Goal: Task Accomplishment & Management: Manage account settings

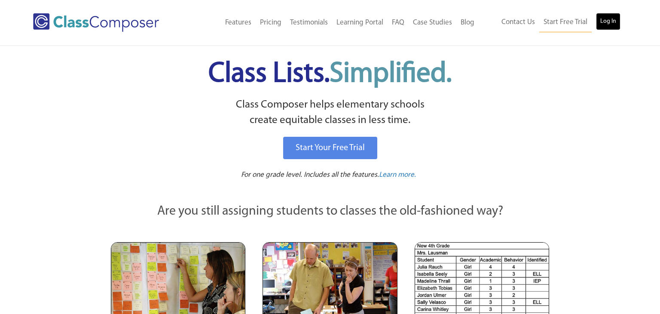
click at [607, 21] on link "Log In" at bounding box center [608, 21] width 24 height 17
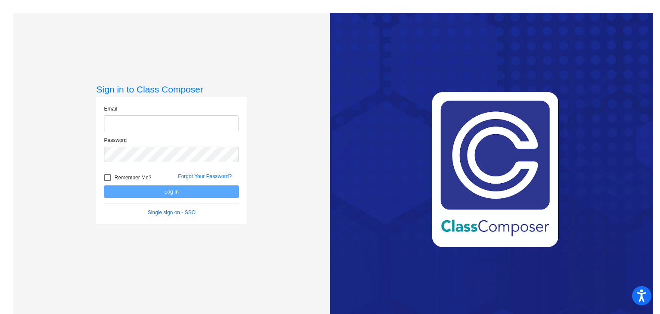
type input "[EMAIL_ADDRESS][DOMAIN_NAME]"
click at [197, 190] on button "Log In" at bounding box center [171, 191] width 135 height 12
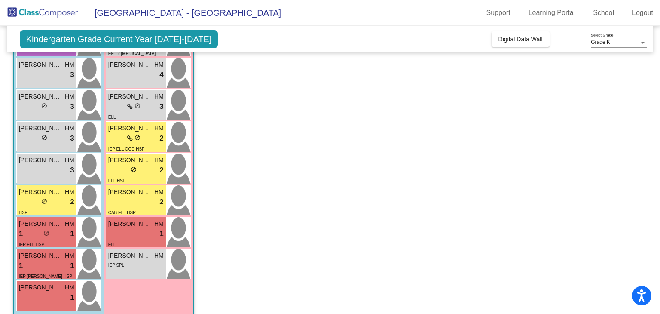
scroll to position [123, 0]
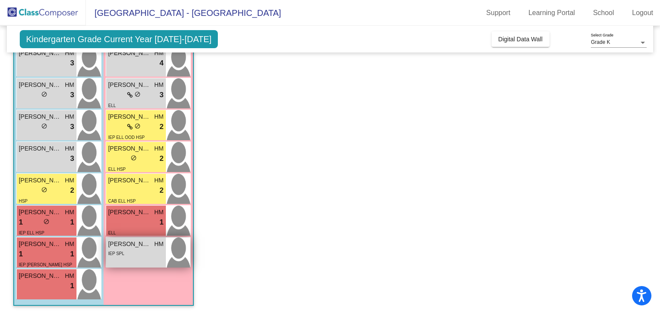
click at [154, 258] on div "Lucy Hayes HM lock do_not_disturb_alt IEP SPL" at bounding box center [136, 252] width 60 height 30
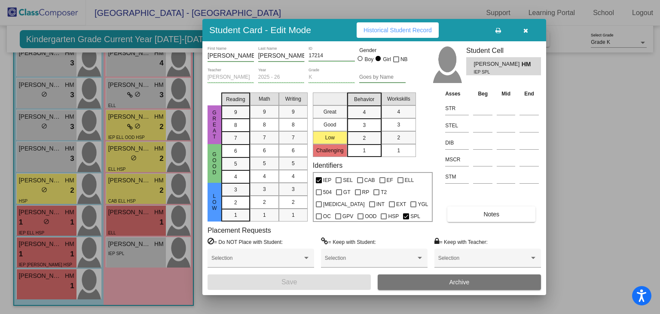
click at [527, 29] on icon "button" at bounding box center [525, 31] width 5 height 6
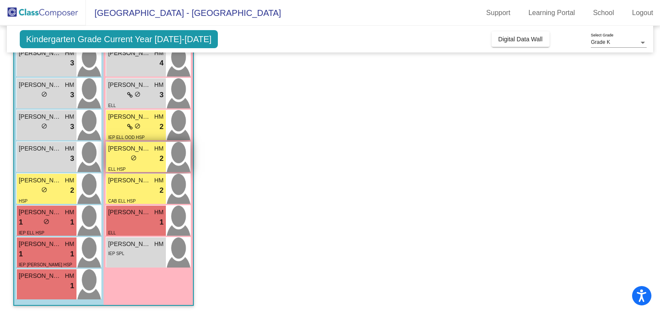
click at [142, 158] on div "lock do_not_disturb_alt 2" at bounding box center [135, 158] width 55 height 11
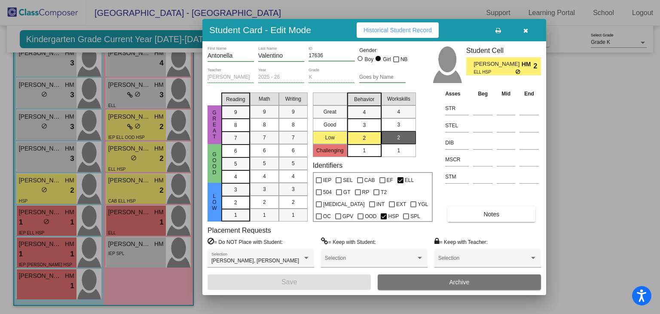
click at [373, 126] on mat-list-option "3" at bounding box center [364, 124] width 34 height 13
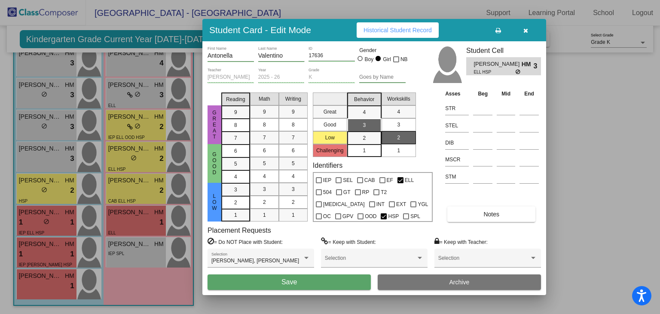
click at [317, 281] on button "Save" at bounding box center [289, 281] width 163 height 15
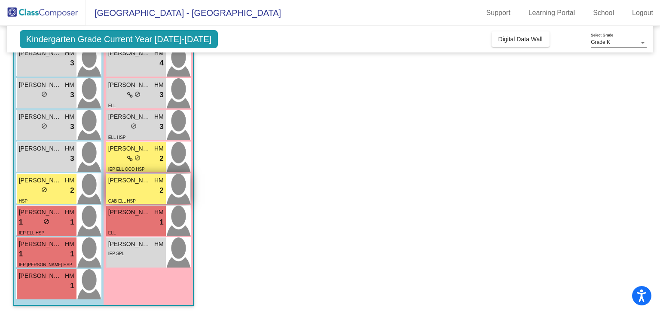
click at [146, 183] on span "Autumn Mendoza Turbin" at bounding box center [129, 180] width 43 height 9
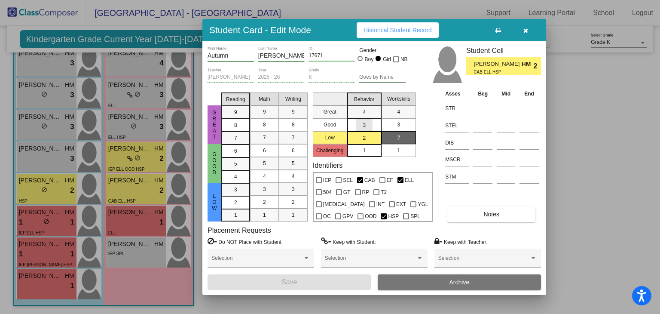
click at [369, 119] on div "3" at bounding box center [364, 112] width 17 height 13
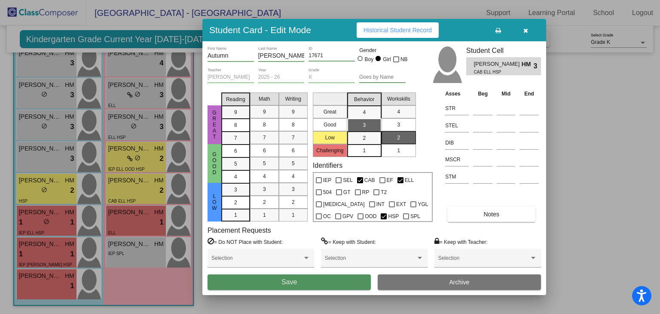
click at [315, 284] on button "Save" at bounding box center [289, 281] width 163 height 15
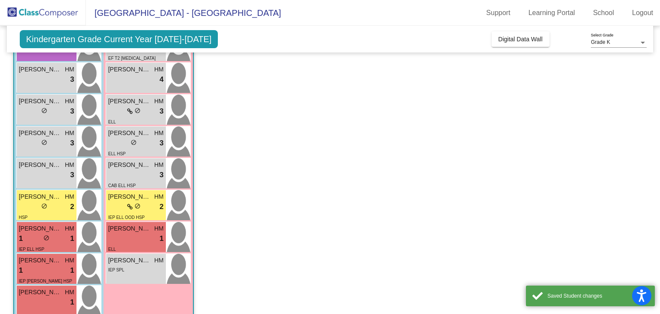
scroll to position [107, 0]
